Goal: Navigation & Orientation: Find specific page/section

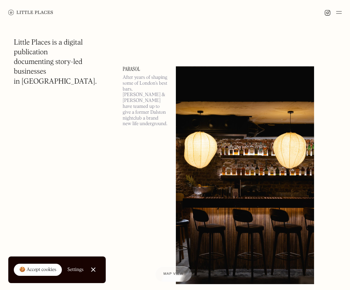
scroll to position [1003, 0]
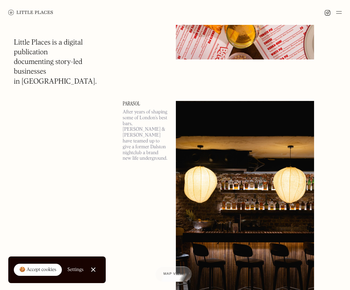
drag, startPoint x: 145, startPoint y: 95, endPoint x: 145, endPoint y: 99, distance: 3.8
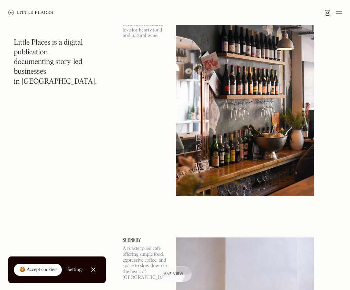
scroll to position [4600, 0]
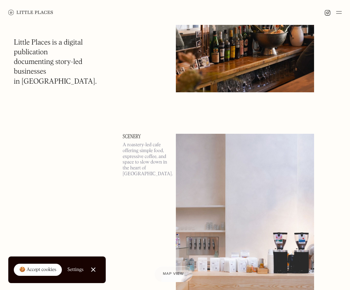
click at [165, 273] on span "Map view" at bounding box center [173, 274] width 21 height 4
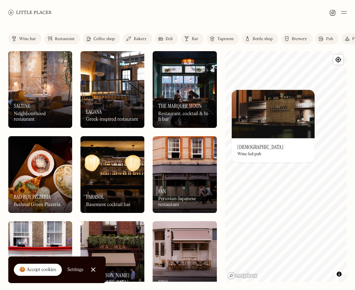
click at [221, 94] on div "Label Wine bar Restaurant Coffee shop Bakery Deli Bar Taproom Bottle shop Brewe…" at bounding box center [177, 157] width 355 height 265
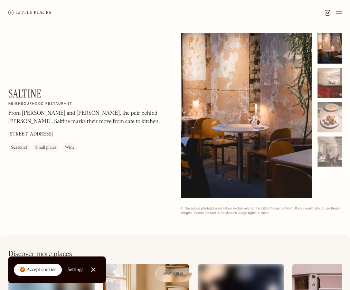
click at [326, 77] on div at bounding box center [330, 83] width 24 height 30
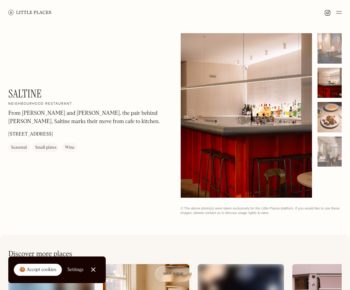
click at [332, 122] on div at bounding box center [330, 117] width 24 height 30
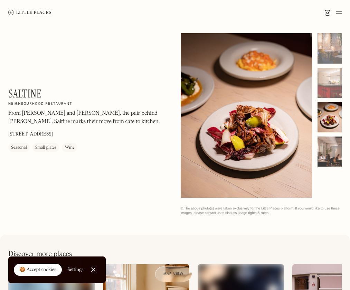
click at [331, 155] on div at bounding box center [330, 152] width 24 height 30
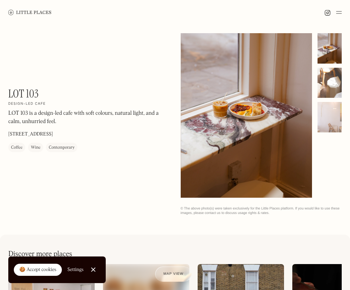
click at [335, 79] on div at bounding box center [330, 83] width 24 height 30
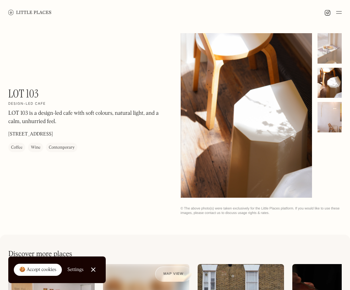
click at [330, 126] on div at bounding box center [330, 117] width 24 height 30
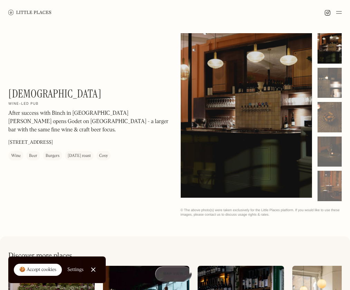
click at [93, 268] on div at bounding box center [93, 270] width 4 height 4
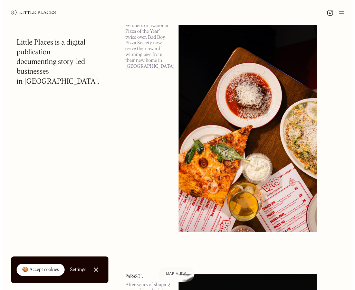
scroll to position [795, 0]
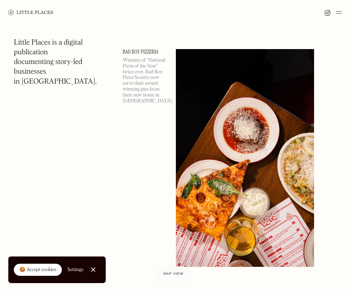
click at [209, 73] on img at bounding box center [245, 158] width 138 height 218
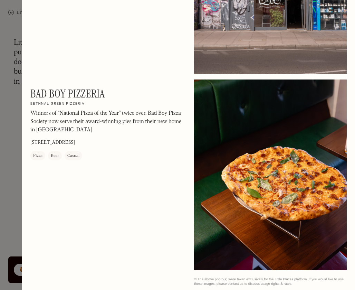
scroll to position [684, 0]
